Goal: Task Accomplishment & Management: Manage account settings

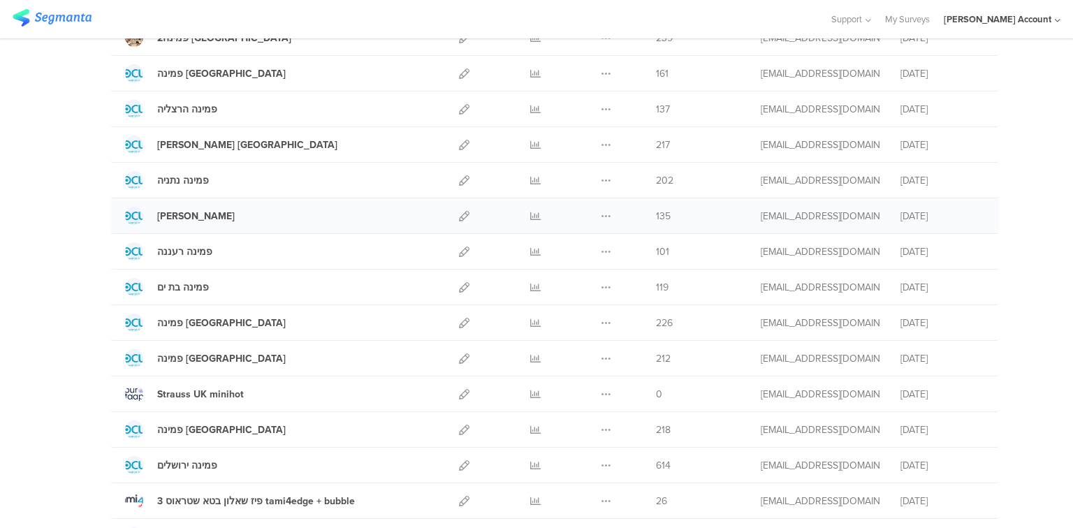
scroll to position [168, 0]
click at [459, 394] on icon at bounding box center [464, 393] width 10 height 10
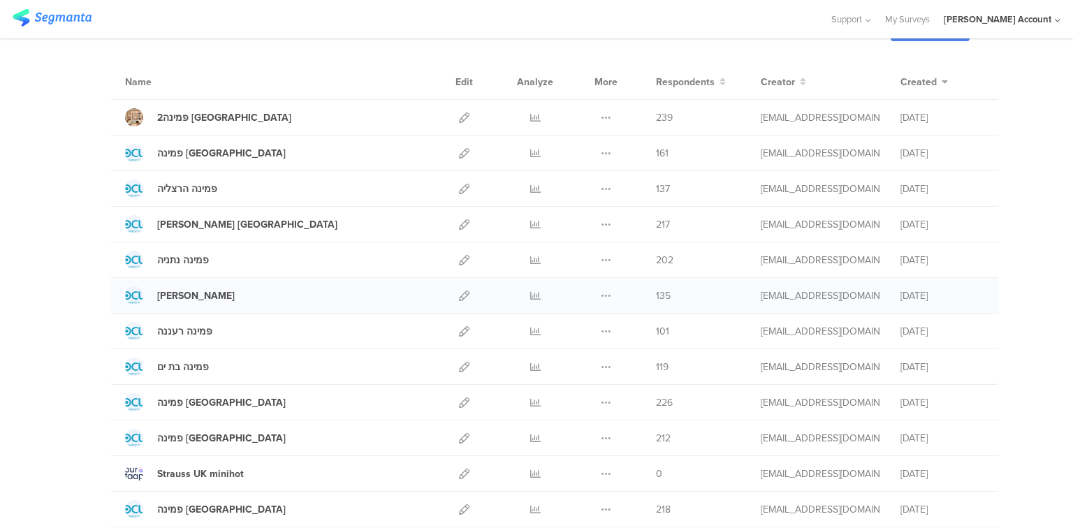
scroll to position [280, 0]
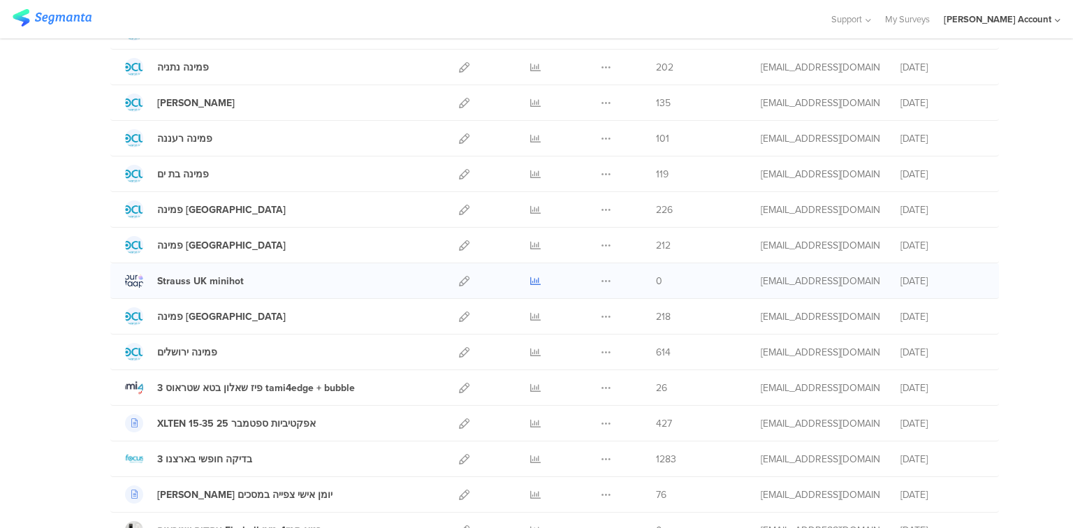
click at [530, 277] on icon at bounding box center [535, 281] width 10 height 10
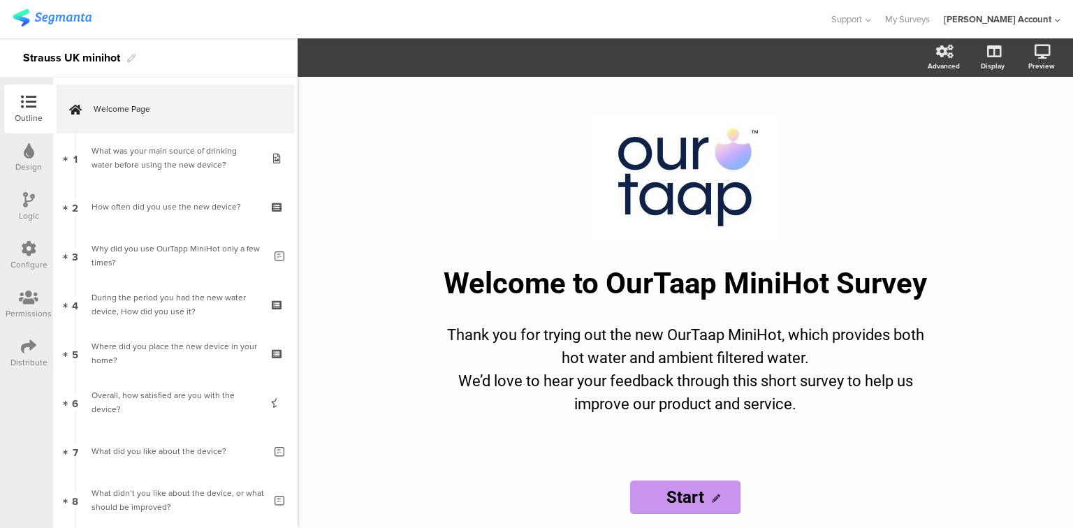
click at [27, 351] on icon at bounding box center [28, 346] width 15 height 15
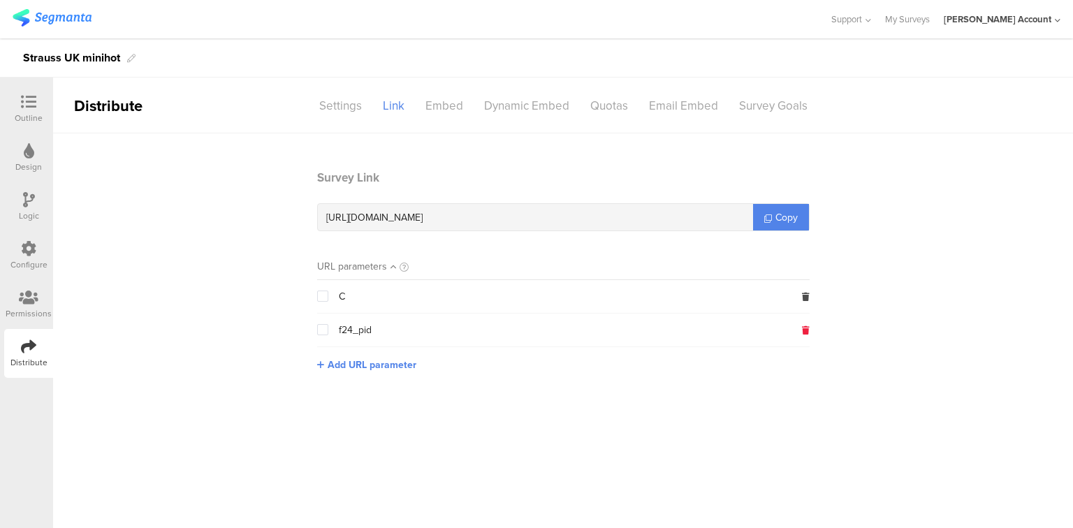
click at [804, 331] on icon at bounding box center [806, 330] width 8 height 8
click at [22, 305] on icon at bounding box center [29, 297] width 20 height 15
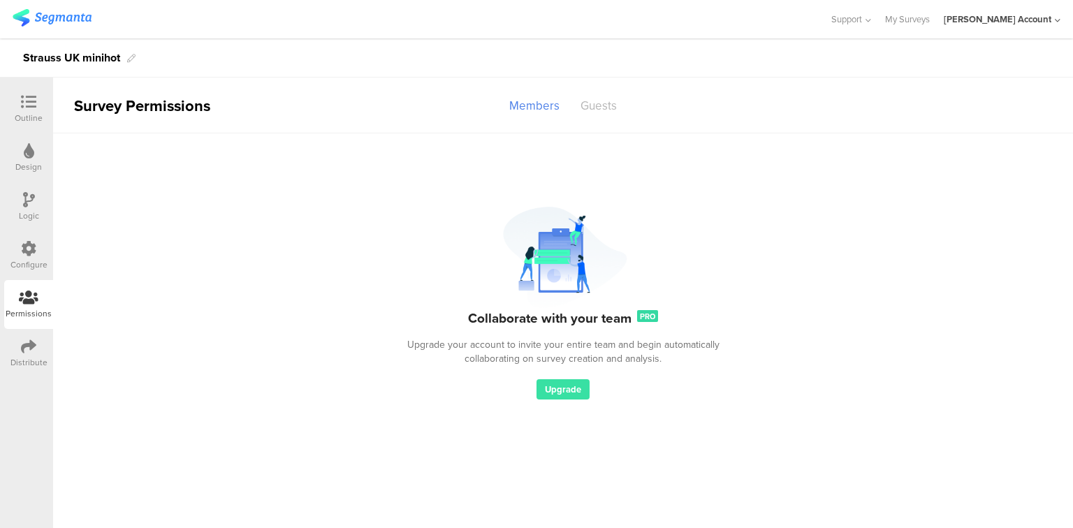
click at [593, 108] on div "Guests" at bounding box center [598, 106] width 57 height 24
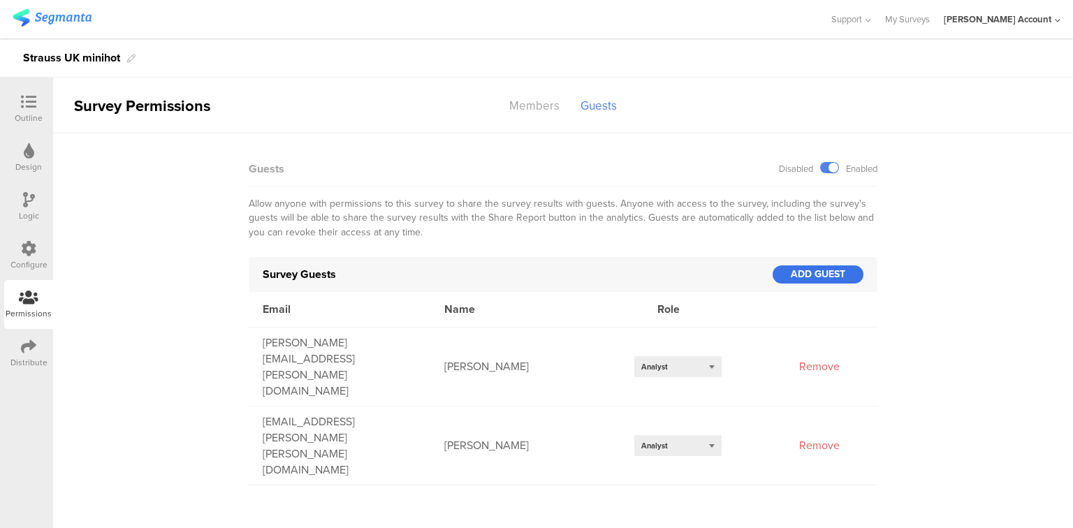
click at [797, 276] on div "ADD GUEST" at bounding box center [818, 275] width 91 height 18
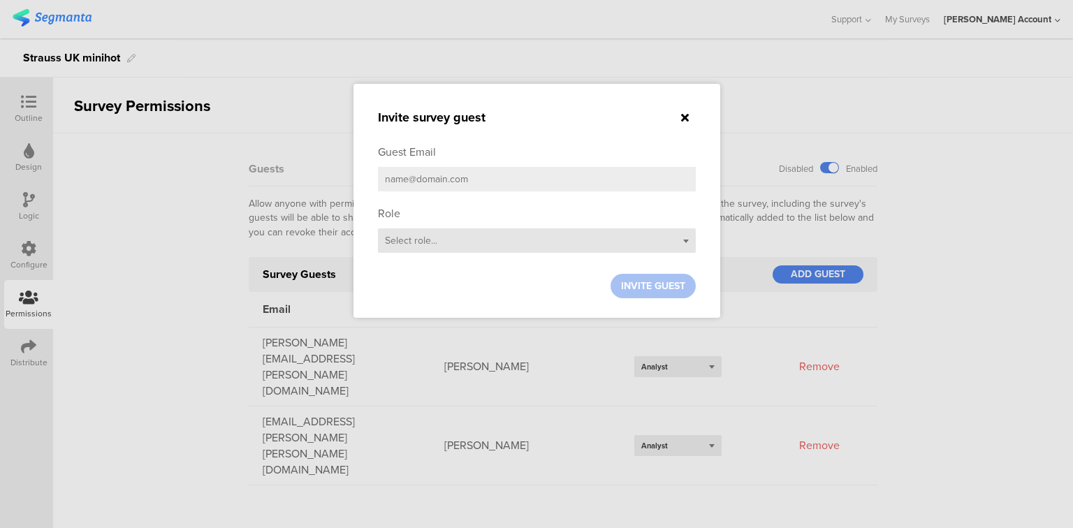
click at [417, 245] on span "Select role..." at bounding box center [411, 240] width 52 height 15
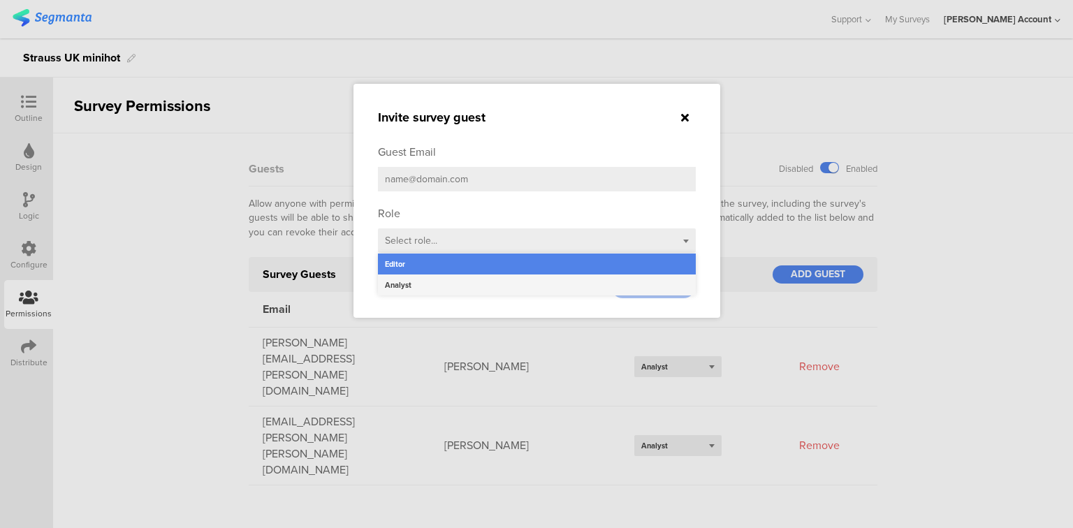
click at [417, 285] on div "Analyst" at bounding box center [537, 285] width 318 height 21
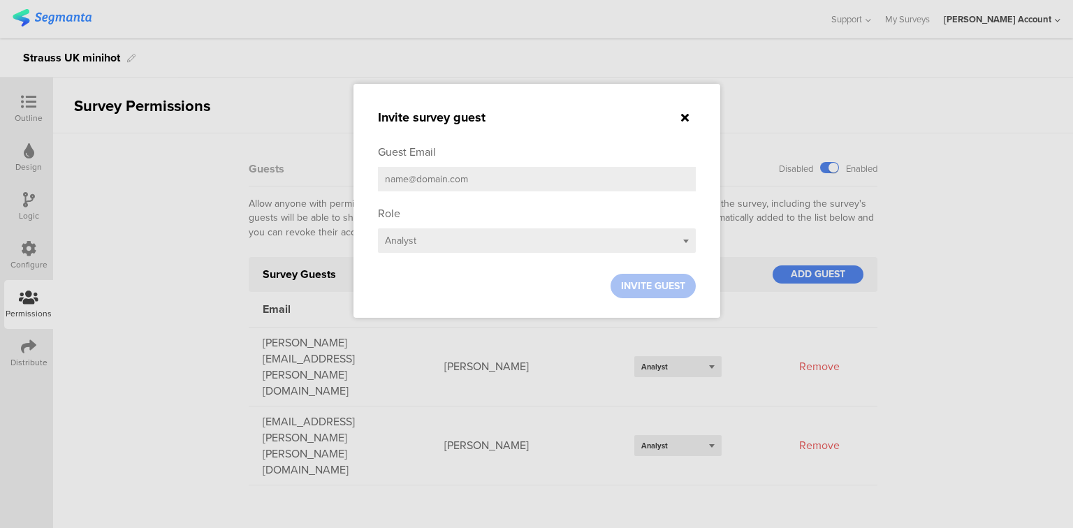
click at [428, 182] on input "email" at bounding box center [537, 179] width 318 height 24
paste input "chris.hann@ourtaap.com"
type input "chris.hann@ourtaap.com"
click at [656, 281] on span "INVITE GUEST" at bounding box center [653, 286] width 64 height 15
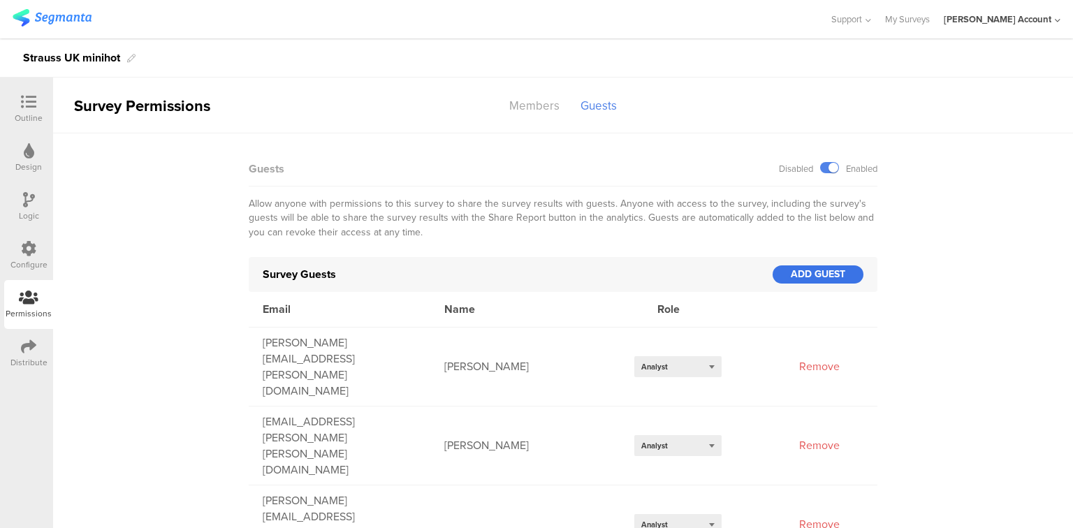
click at [790, 275] on div "ADD GUEST" at bounding box center [818, 275] width 91 height 18
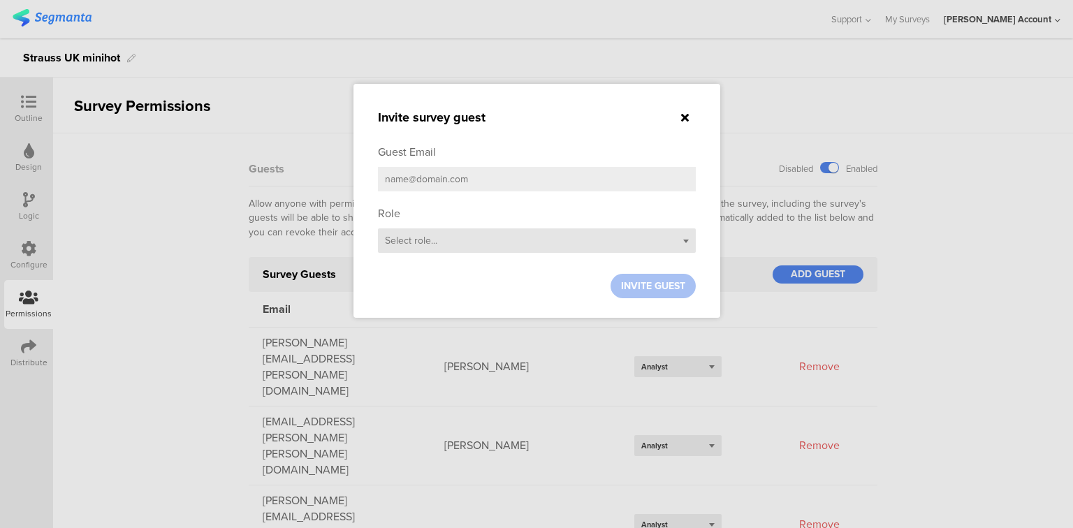
click at [430, 247] on div "Select role..." at bounding box center [537, 241] width 318 height 24
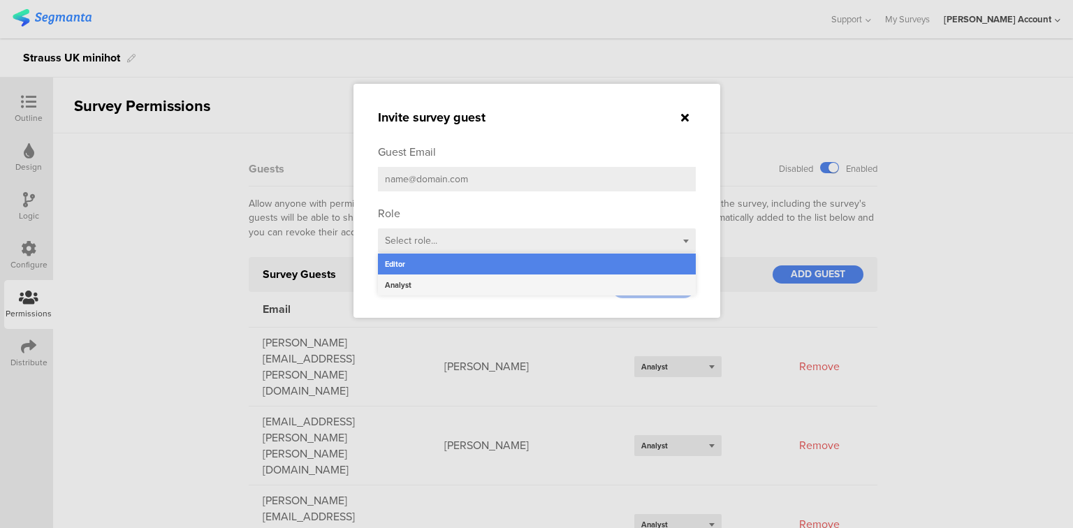
click at [426, 282] on div "Analyst" at bounding box center [537, 285] width 318 height 21
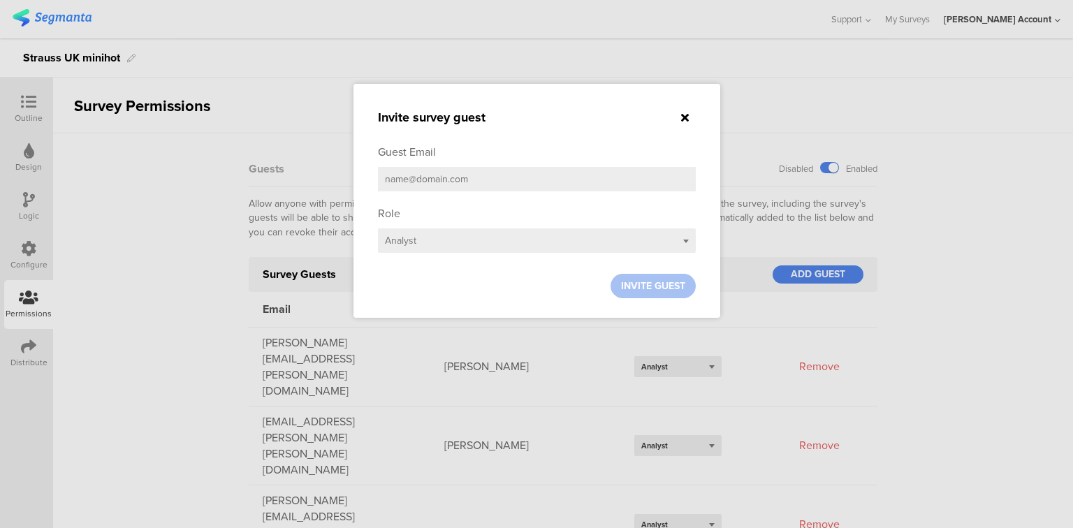
click at [435, 179] on input "email" at bounding box center [537, 179] width 318 height 24
paste input "sasha.cashdan@ourtaap.com"
type input "sasha.cashdan@ourtaap.com"
click at [652, 287] on span "INVITE GUEST" at bounding box center [653, 286] width 64 height 15
click at [686, 118] on icon at bounding box center [685, 117] width 8 height 11
